Goal: Task Accomplishment & Management: Manage account settings

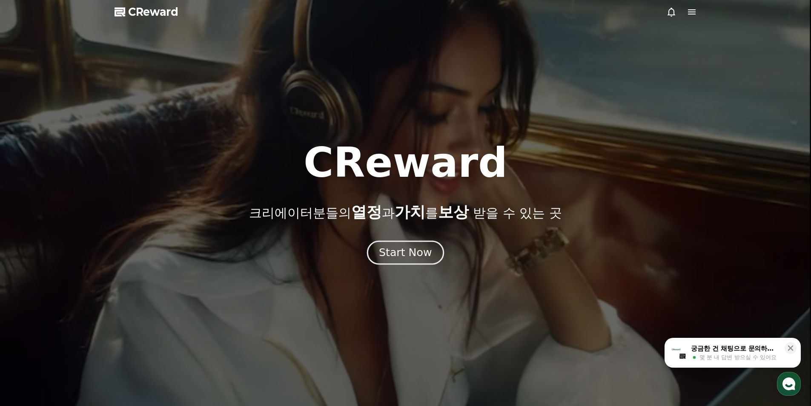
click at [395, 249] on div "Start Now" at bounding box center [405, 252] width 53 height 14
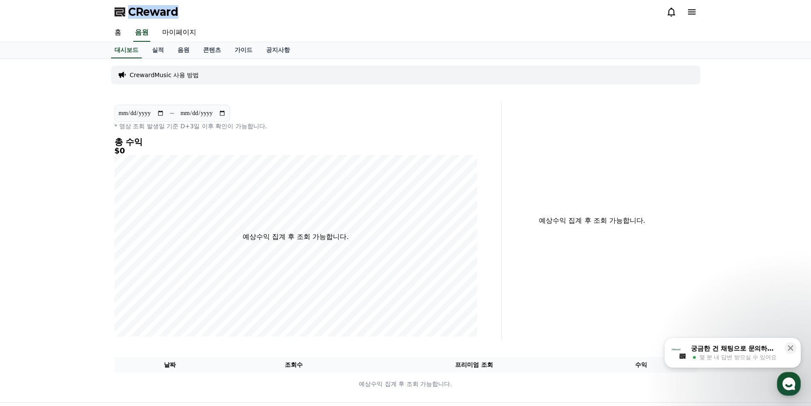
drag, startPoint x: 202, startPoint y: 21, endPoint x: 125, endPoint y: 17, distance: 76.8
click at [125, 17] on div "CReward" at bounding box center [406, 12] width 596 height 24
copy span "CReward"
click at [161, 49] on link "실적" at bounding box center [158, 50] width 26 height 16
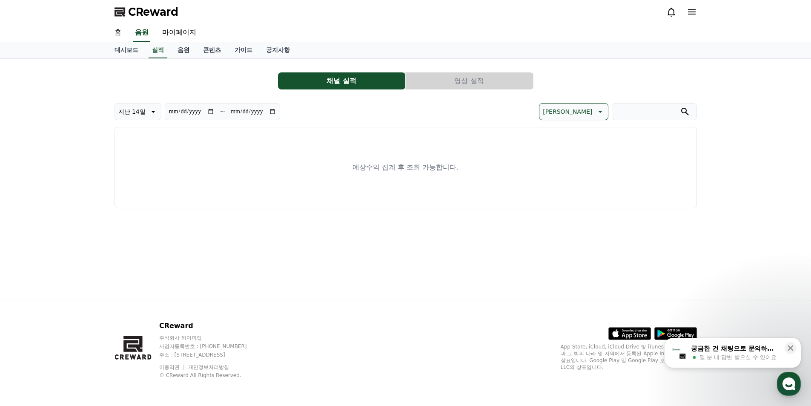
click at [179, 49] on link "음원" at bounding box center [184, 50] width 26 height 16
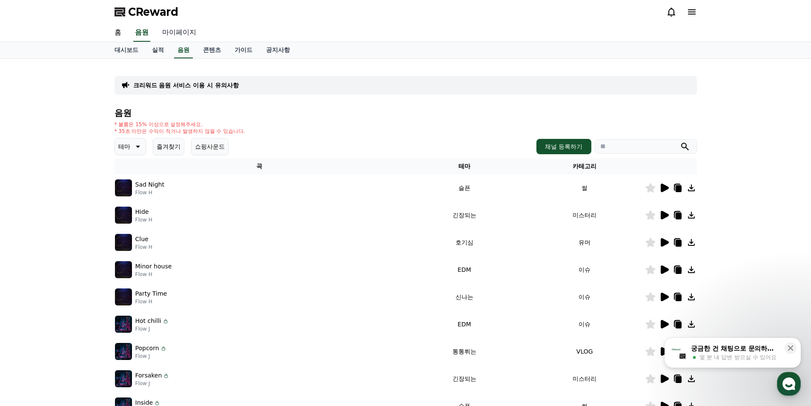
click at [180, 32] on link "마이페이지" at bounding box center [179, 33] width 48 height 18
select select "**********"
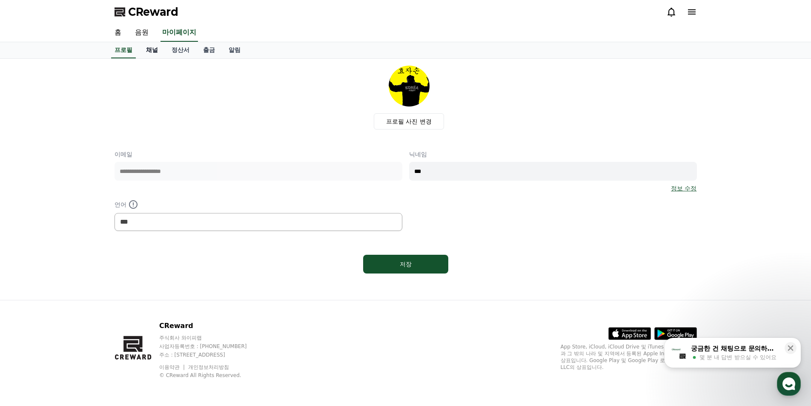
click at [152, 52] on link "채널" at bounding box center [152, 50] width 26 height 16
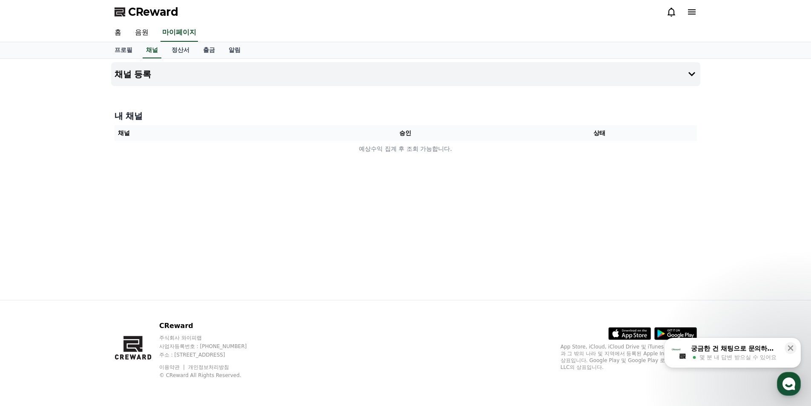
click at [398, 133] on th "승인" at bounding box center [405, 133] width 194 height 16
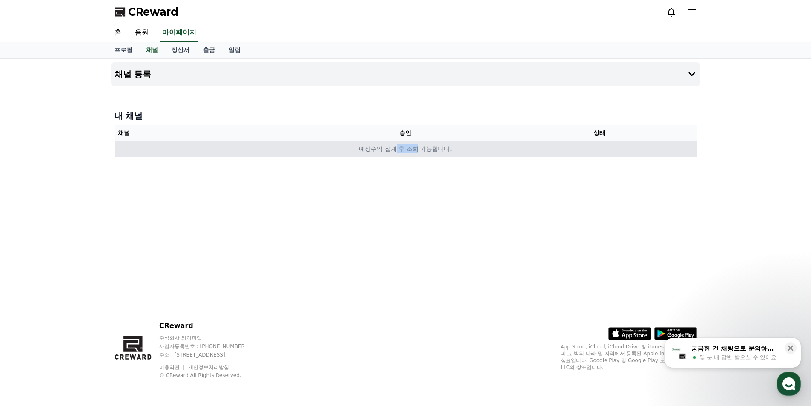
drag, startPoint x: 395, startPoint y: 146, endPoint x: 423, endPoint y: 150, distance: 28.4
click at [417, 147] on td "예상수익 집계 후 조회 가능합니다." at bounding box center [406, 149] width 582 height 16
click at [432, 154] on td "예상수익 집계 후 조회 가능합니다." at bounding box center [406, 149] width 582 height 16
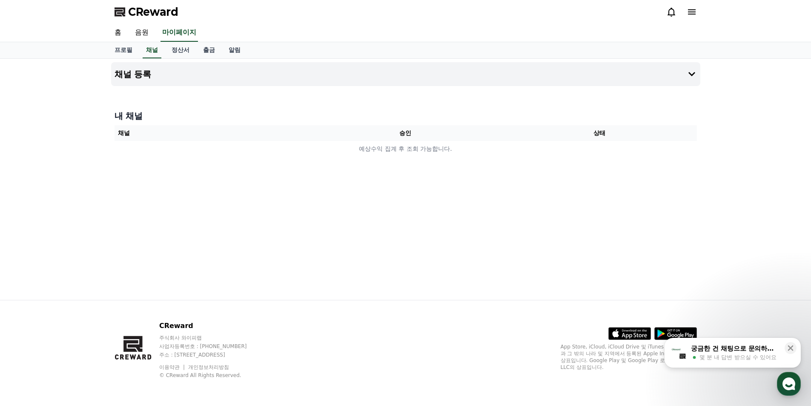
click at [689, 15] on icon at bounding box center [692, 12] width 10 height 10
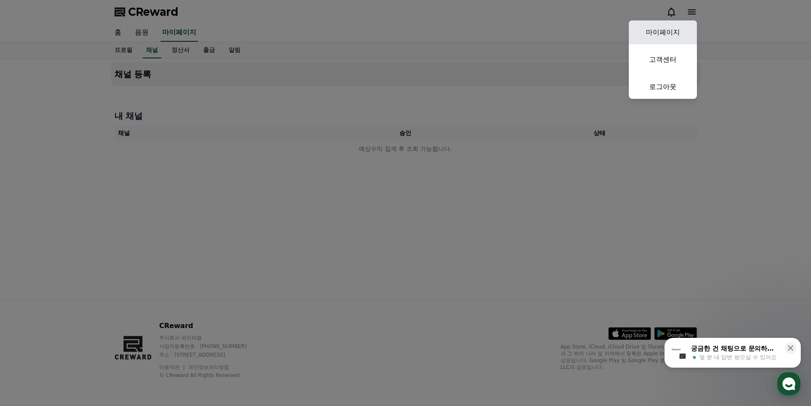
click at [673, 31] on link "마이페이지" at bounding box center [663, 32] width 68 height 24
select select "**********"
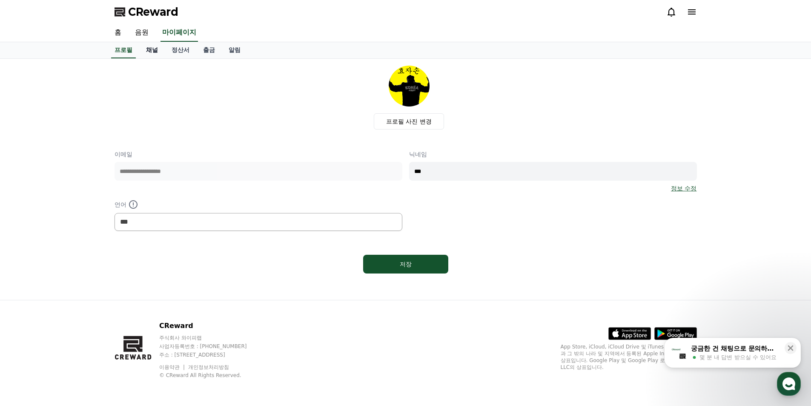
click at [147, 51] on link "채널" at bounding box center [152, 50] width 26 height 16
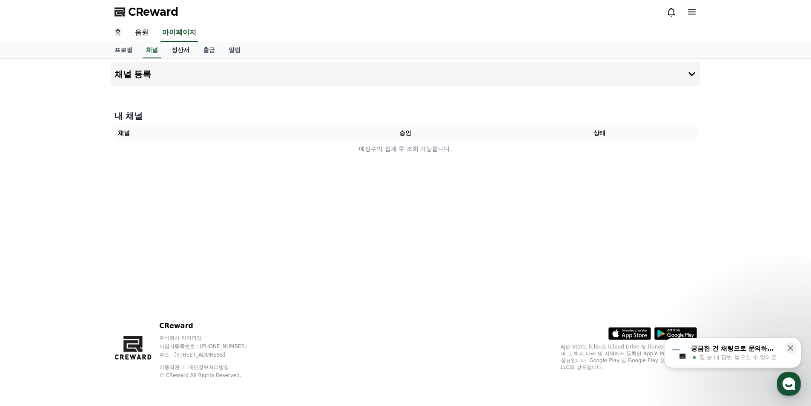
click at [188, 50] on link "정산서" at bounding box center [181, 50] width 32 height 16
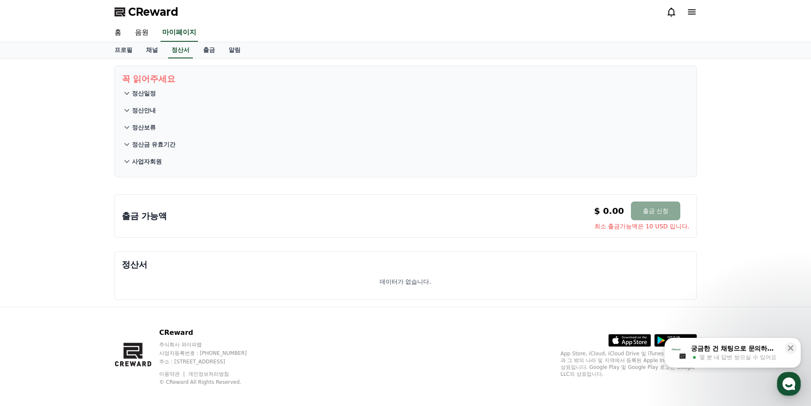
click at [155, 156] on button "사업자회원" at bounding box center [406, 161] width 568 height 17
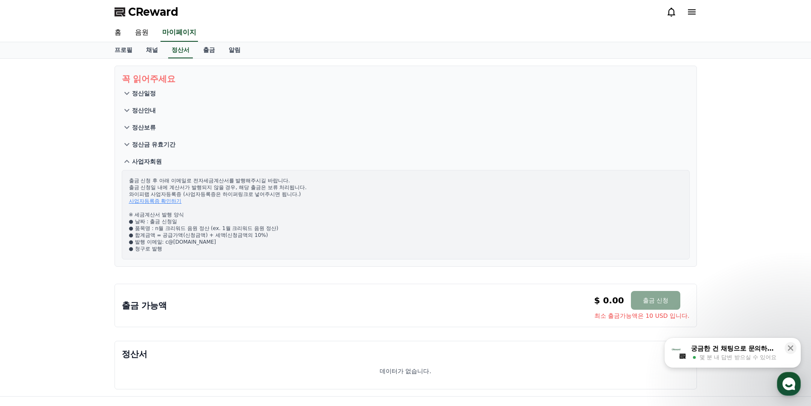
click at [148, 125] on p "정산보류" at bounding box center [144, 127] width 24 height 9
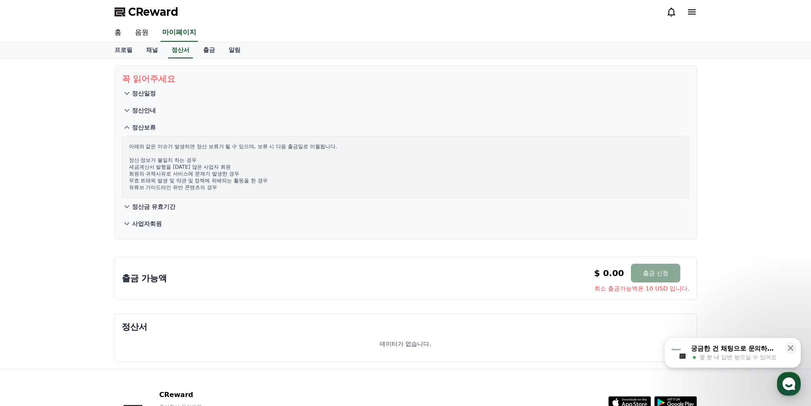
click at [153, 112] on p "정산안내" at bounding box center [144, 110] width 24 height 9
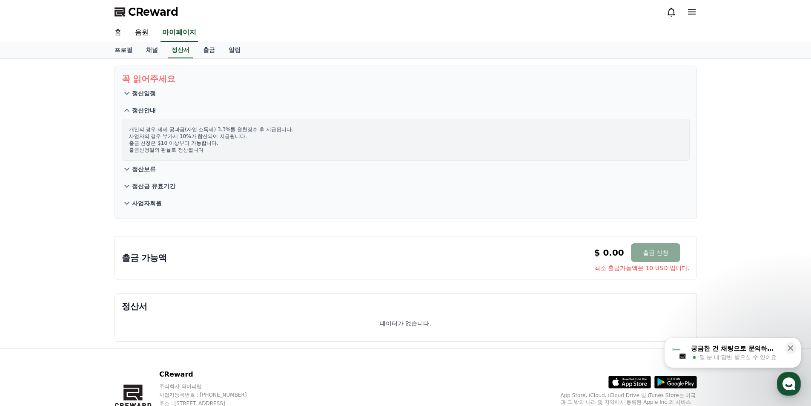
click at [150, 98] on button "정산일정" at bounding box center [406, 93] width 568 height 17
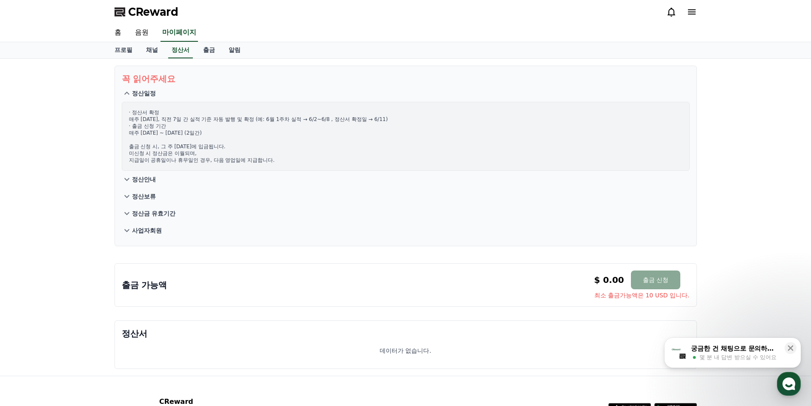
click at [151, 229] on p "사업자회원" at bounding box center [147, 230] width 30 height 9
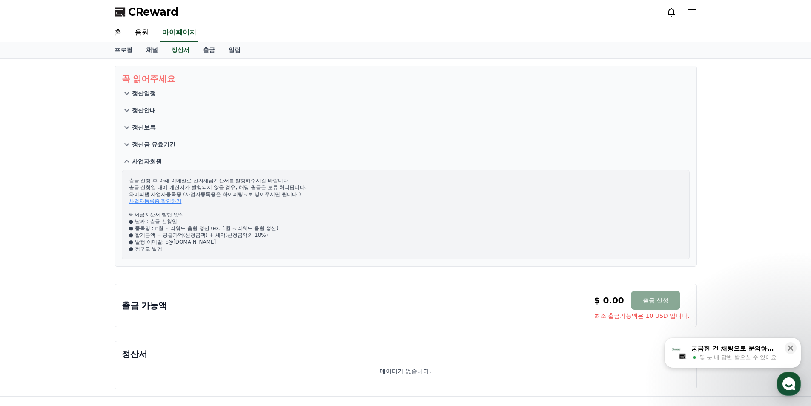
click at [212, 42] on div "홈 음원 마이페이지" at bounding box center [405, 33] width 811 height 18
click at [226, 53] on link "알림" at bounding box center [235, 50] width 26 height 16
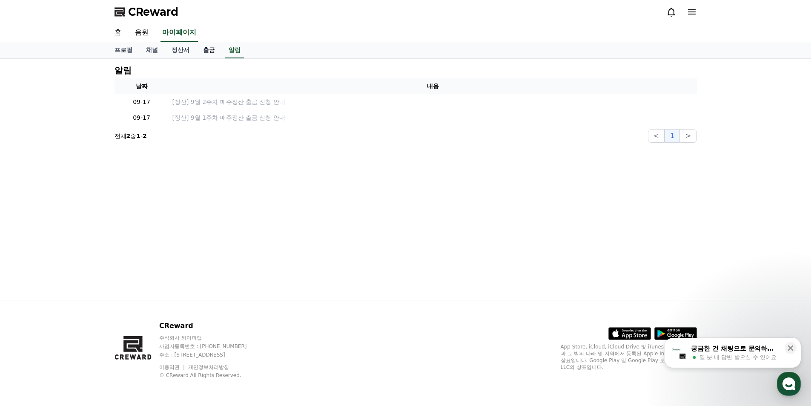
click at [206, 52] on link "출금" at bounding box center [209, 50] width 26 height 16
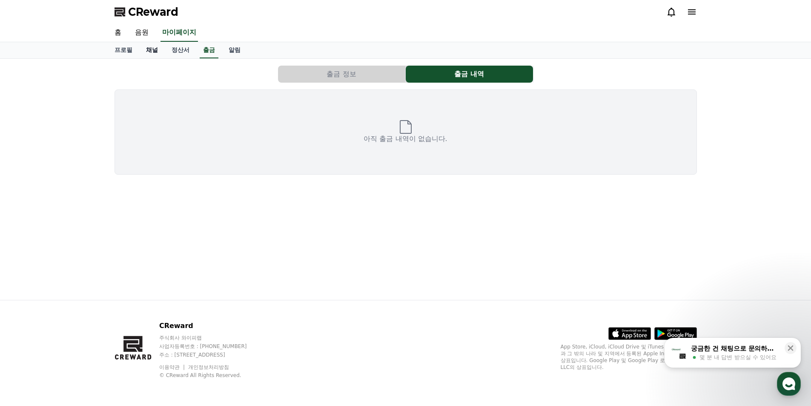
click at [149, 52] on link "채널" at bounding box center [152, 50] width 26 height 16
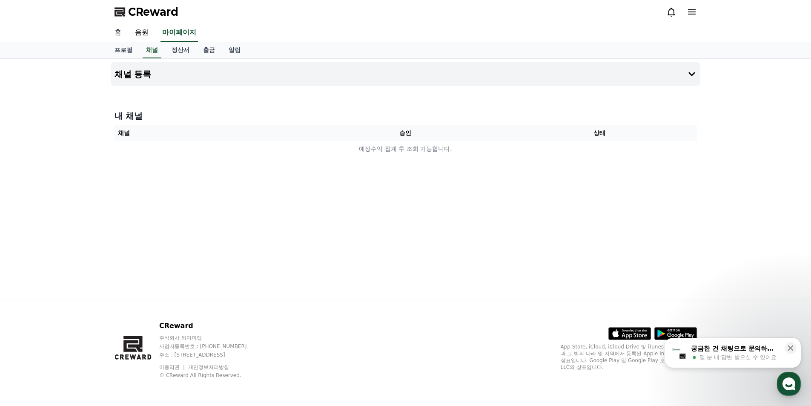
click at [122, 32] on link "홈" at bounding box center [118, 33] width 20 height 18
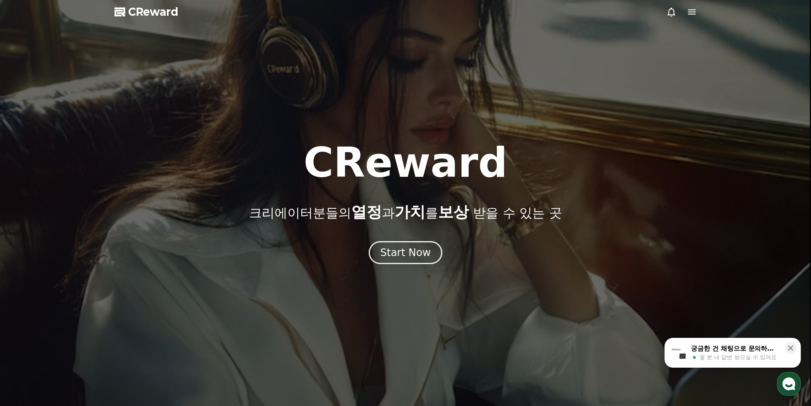
click at [685, 11] on div at bounding box center [681, 12] width 31 height 10
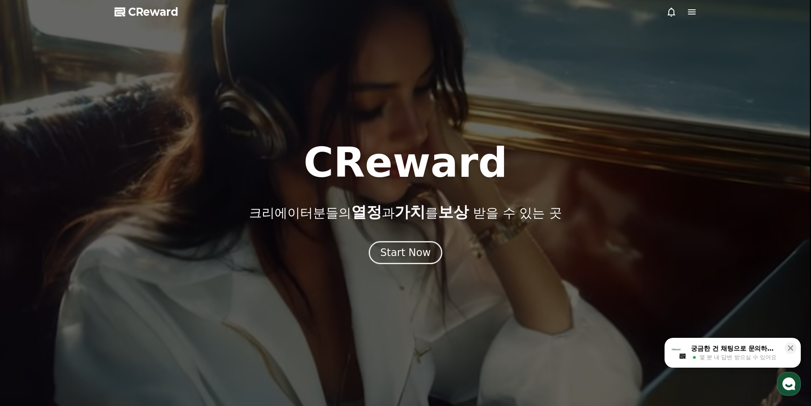
click at [692, 11] on icon at bounding box center [692, 11] width 8 height 5
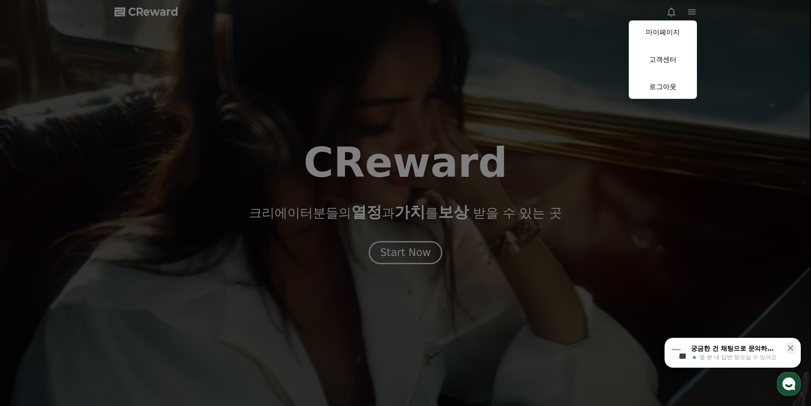
click at [667, 23] on link "마이페이지" at bounding box center [663, 32] width 68 height 24
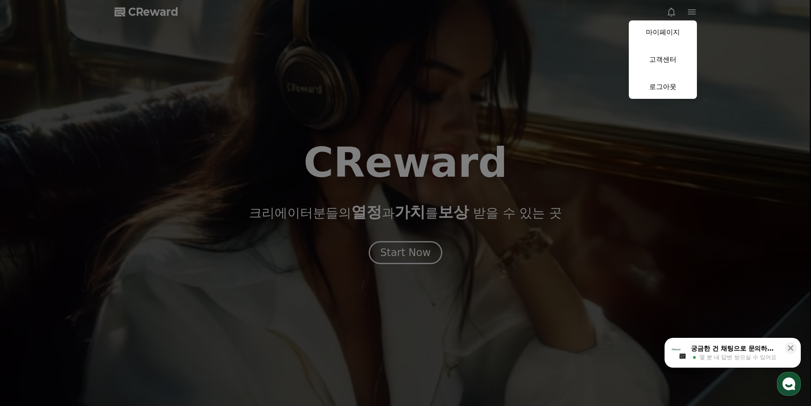
select select "**********"
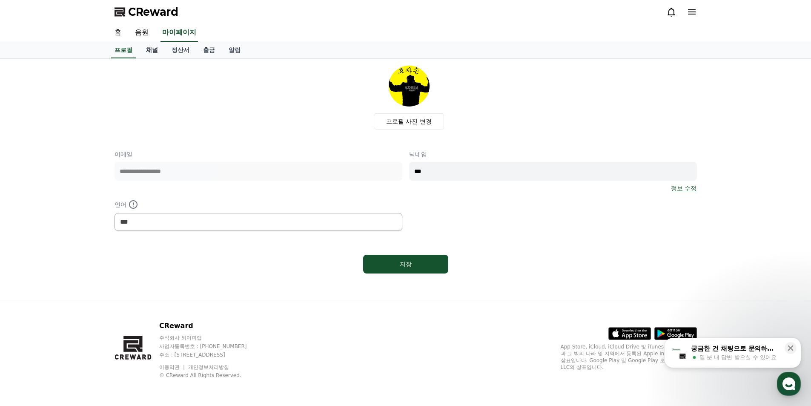
click at [147, 46] on link "채널" at bounding box center [152, 50] width 26 height 16
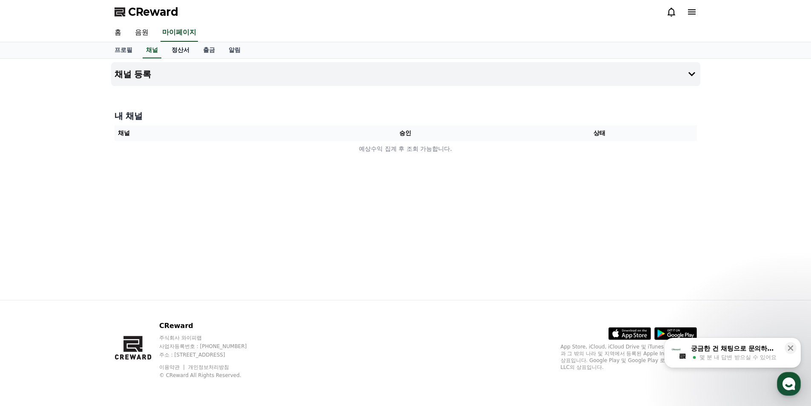
click at [171, 50] on link "정산서" at bounding box center [181, 50] width 32 height 16
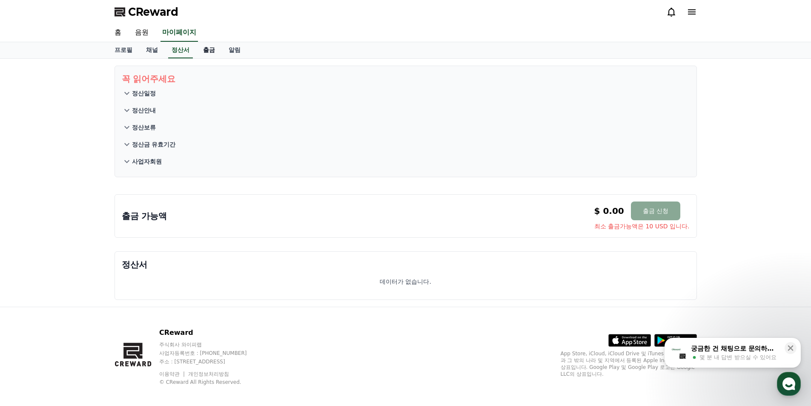
click at [206, 52] on link "출금" at bounding box center [209, 50] width 26 height 16
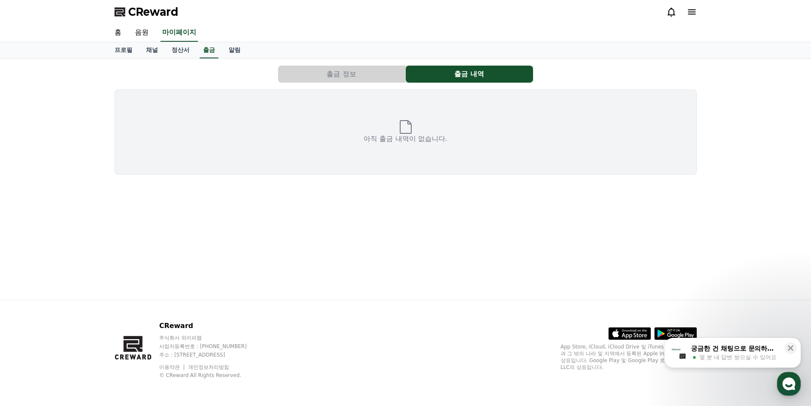
click at [327, 75] on button "출금 정보" at bounding box center [341, 74] width 127 height 17
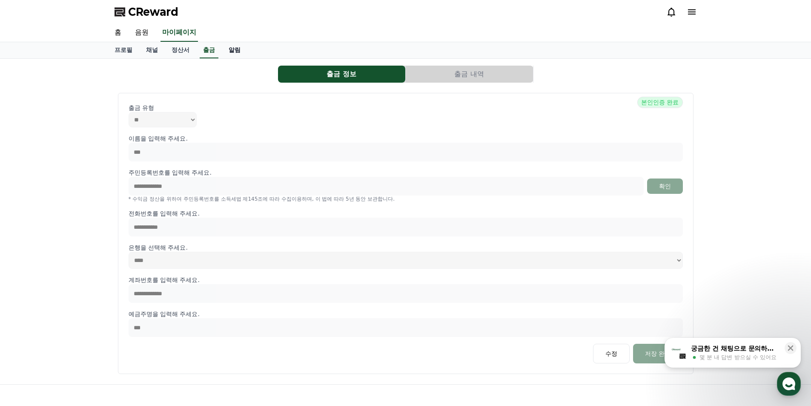
click at [234, 53] on link "알림" at bounding box center [235, 50] width 26 height 16
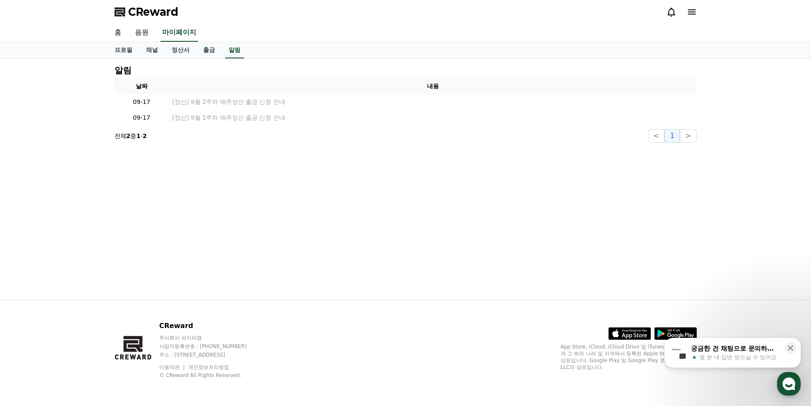
click at [119, 32] on link "홈" at bounding box center [118, 33] width 20 height 18
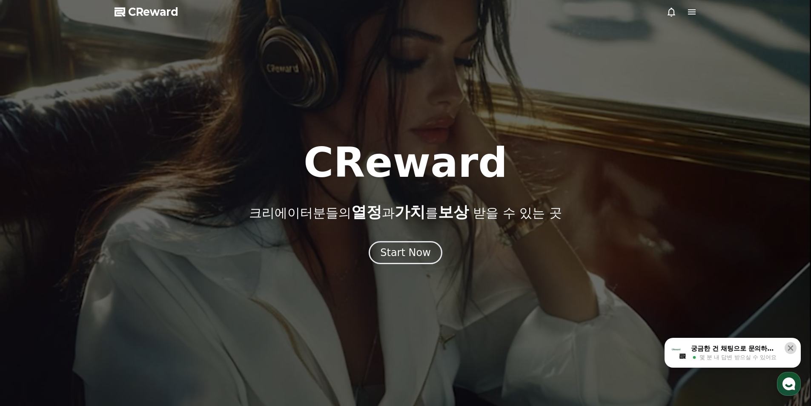
click at [794, 346] on icon at bounding box center [790, 348] width 9 height 9
